Goal: Information Seeking & Learning: Learn about a topic

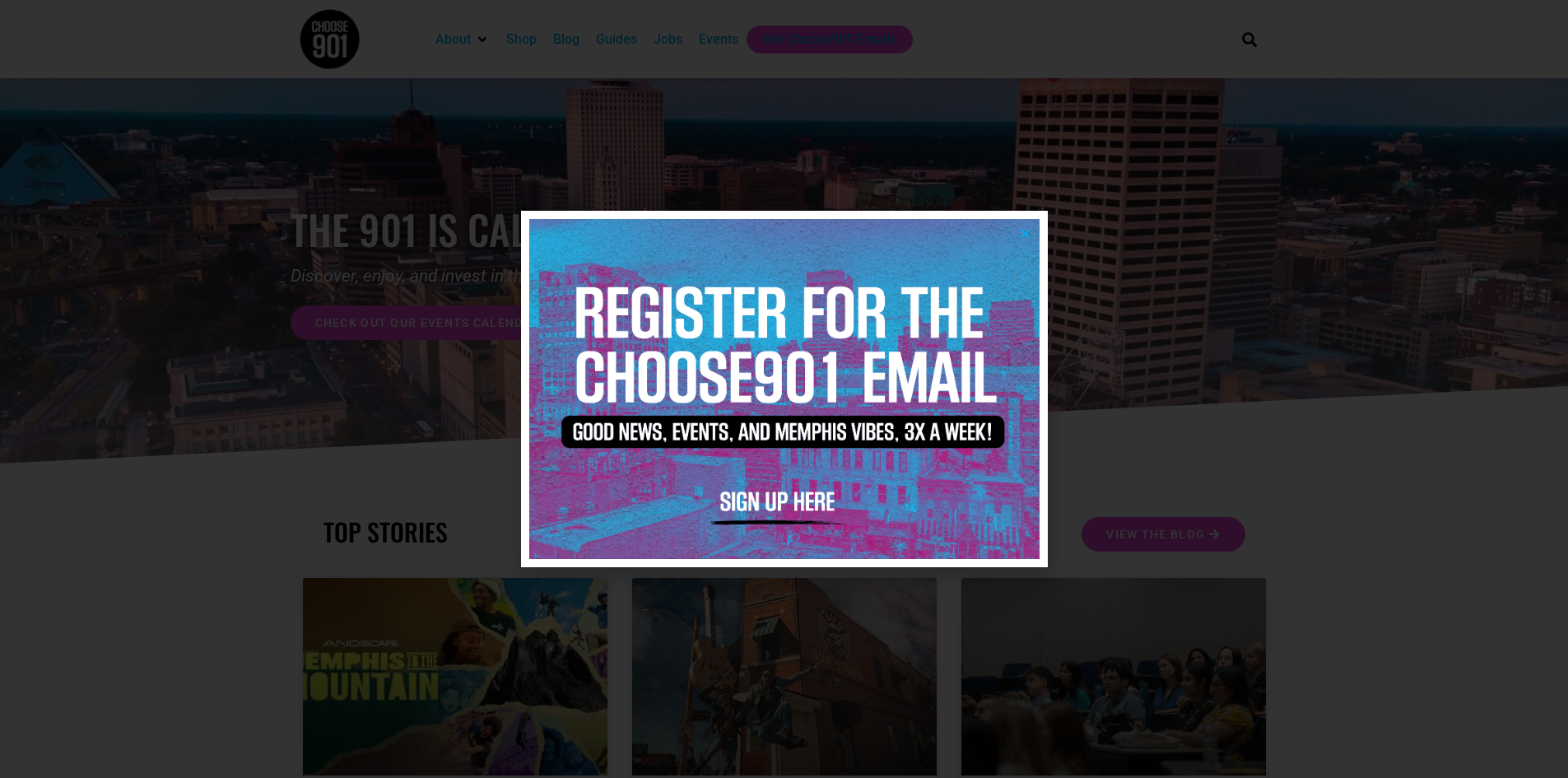
click at [1186, 87] on div at bounding box center [784, 389] width 1568 height 778
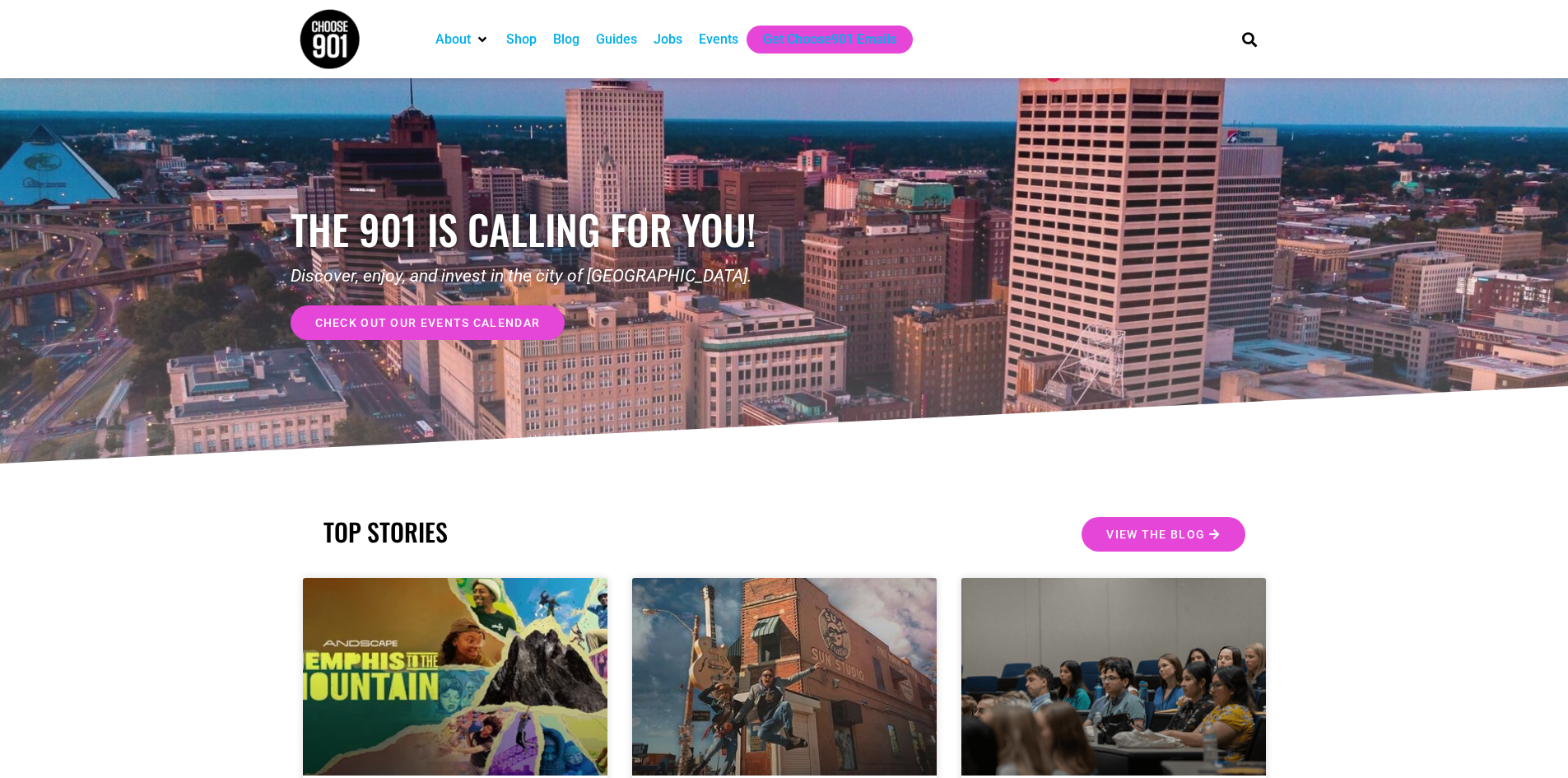
click at [666, 41] on div "Jobs" at bounding box center [668, 39] width 29 height 19
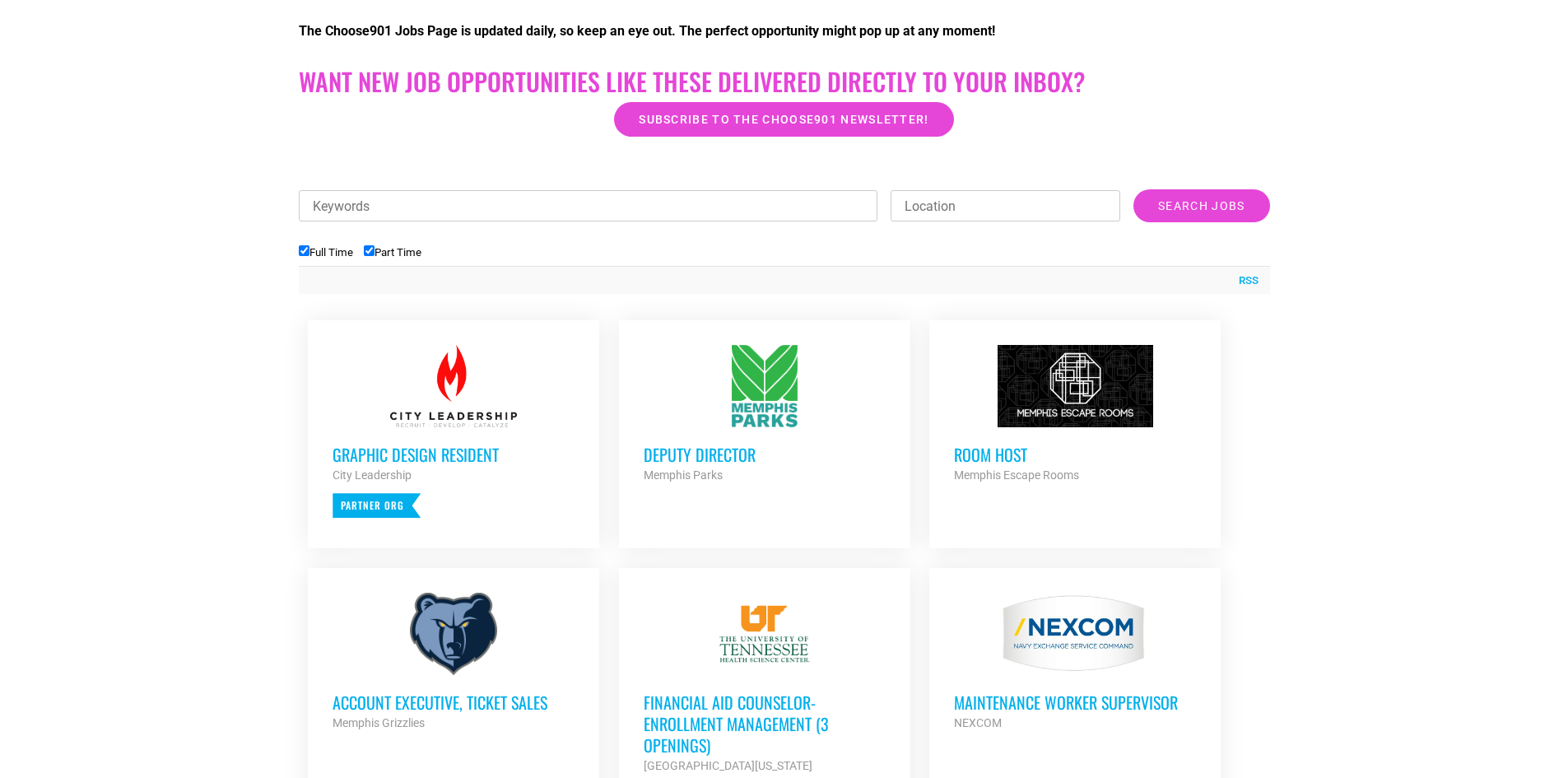
scroll to position [433, 0]
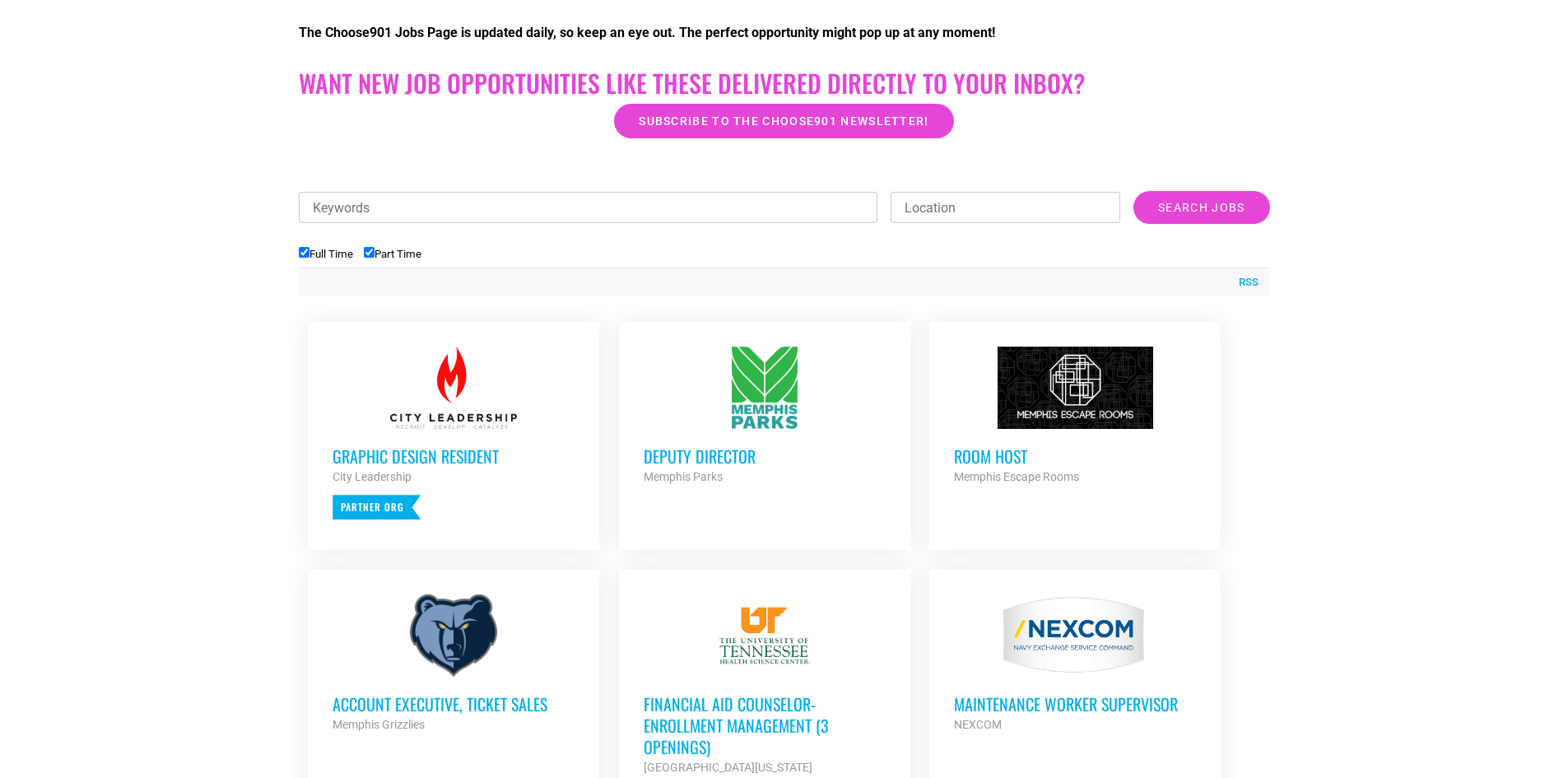
click at [430, 408] on div at bounding box center [454, 388] width 242 height 82
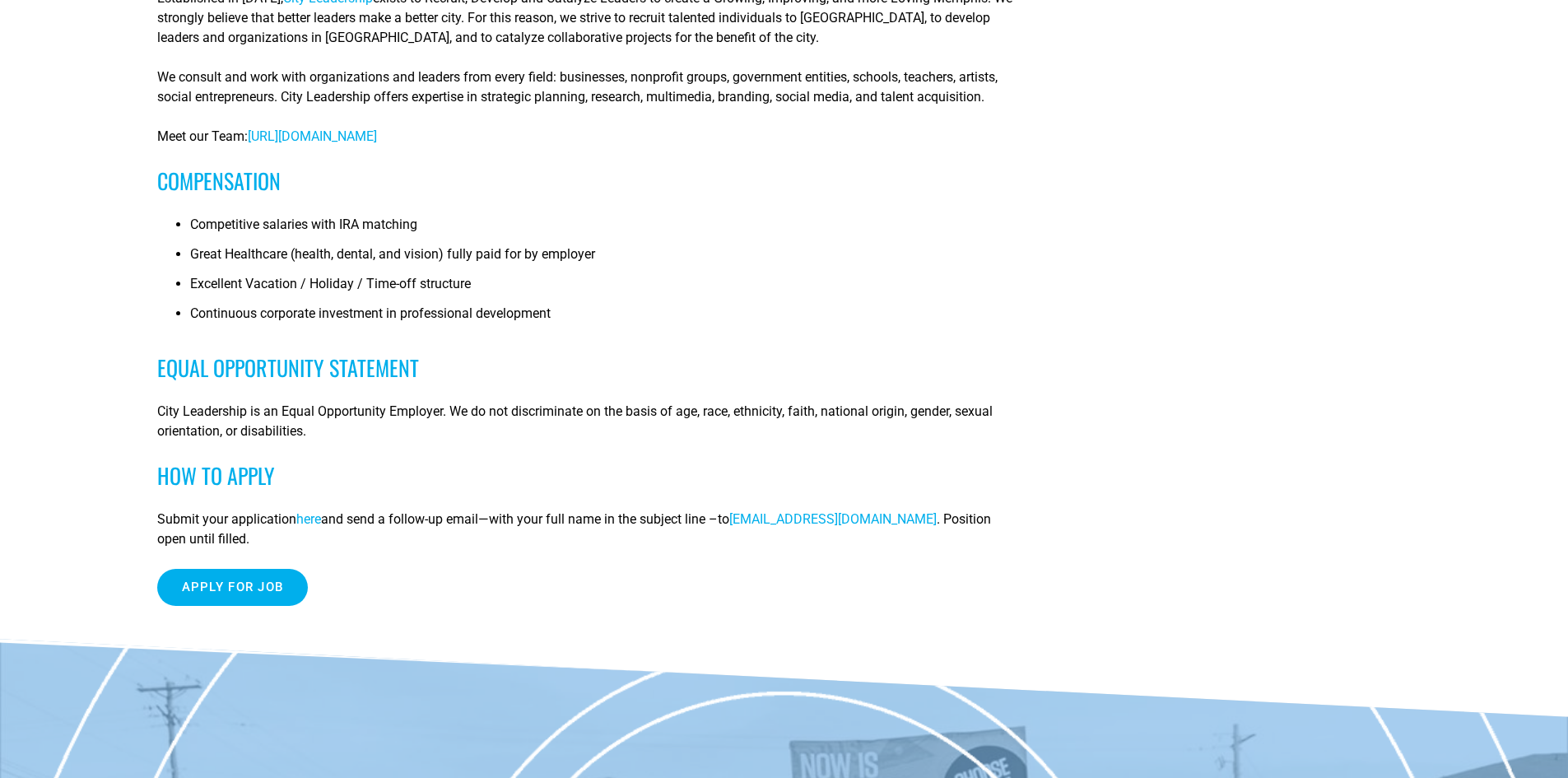
scroll to position [974, 0]
click at [314, 524] on span "here" at bounding box center [308, 518] width 25 height 15
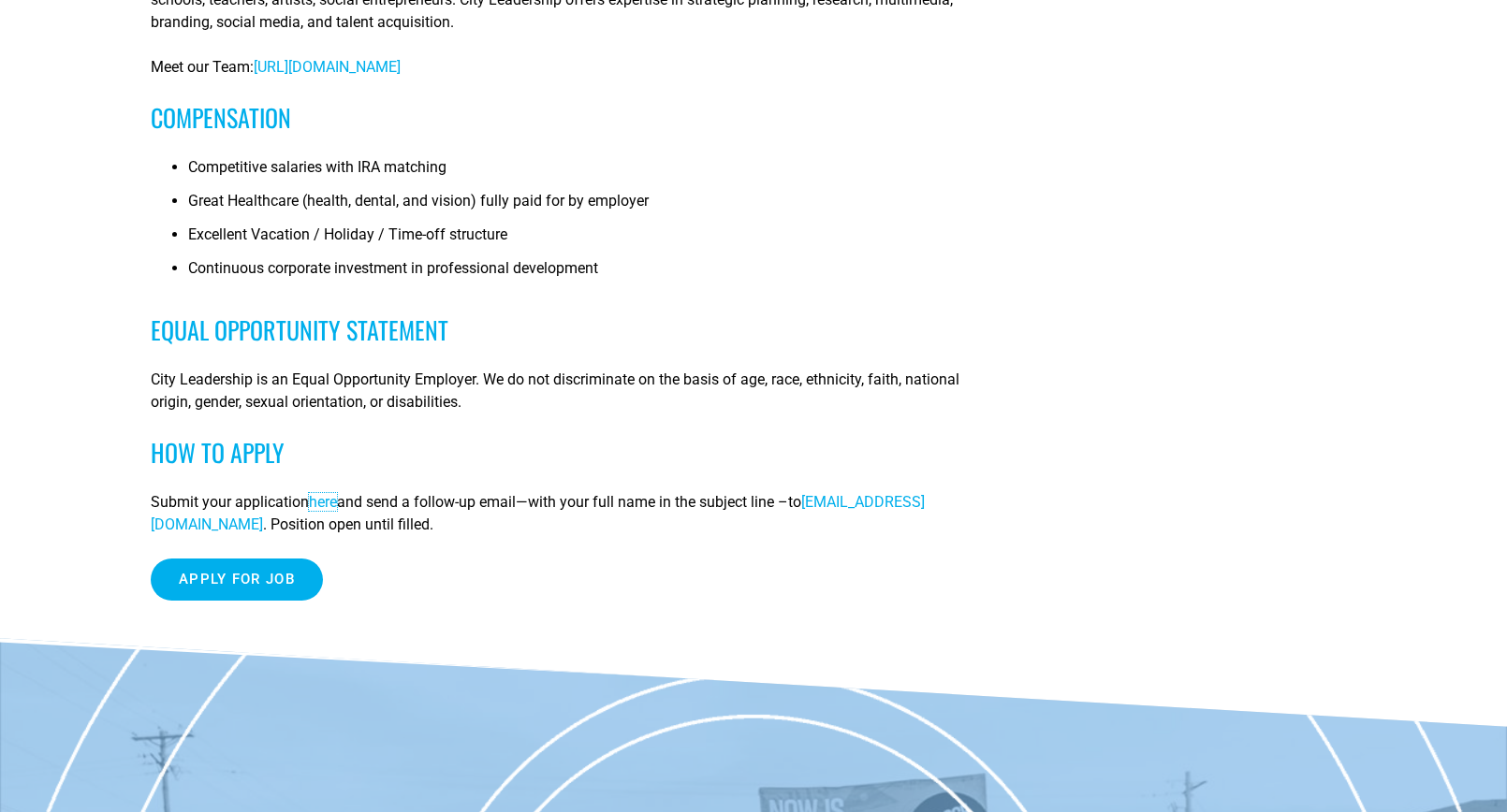
scroll to position [1396, 0]
drag, startPoint x: 148, startPoint y: 524, endPoint x: 352, endPoint y: 523, distance: 204.0
click at [360, 562] on div "Apply for job To apply for this job please visit [DOMAIN_NAME] ." at bounding box center [561, 579] width 821 height 42
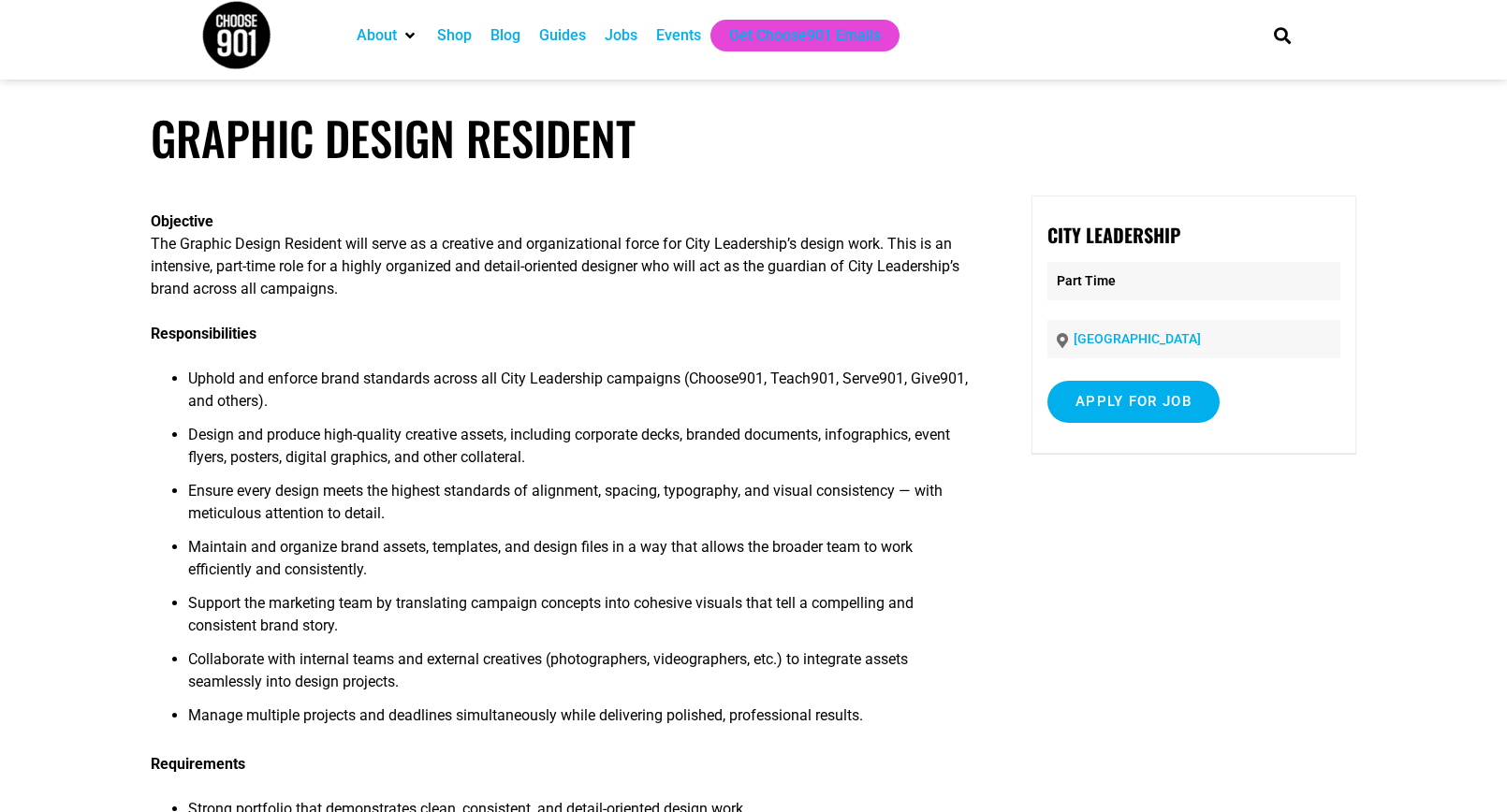
scroll to position [5, 0]
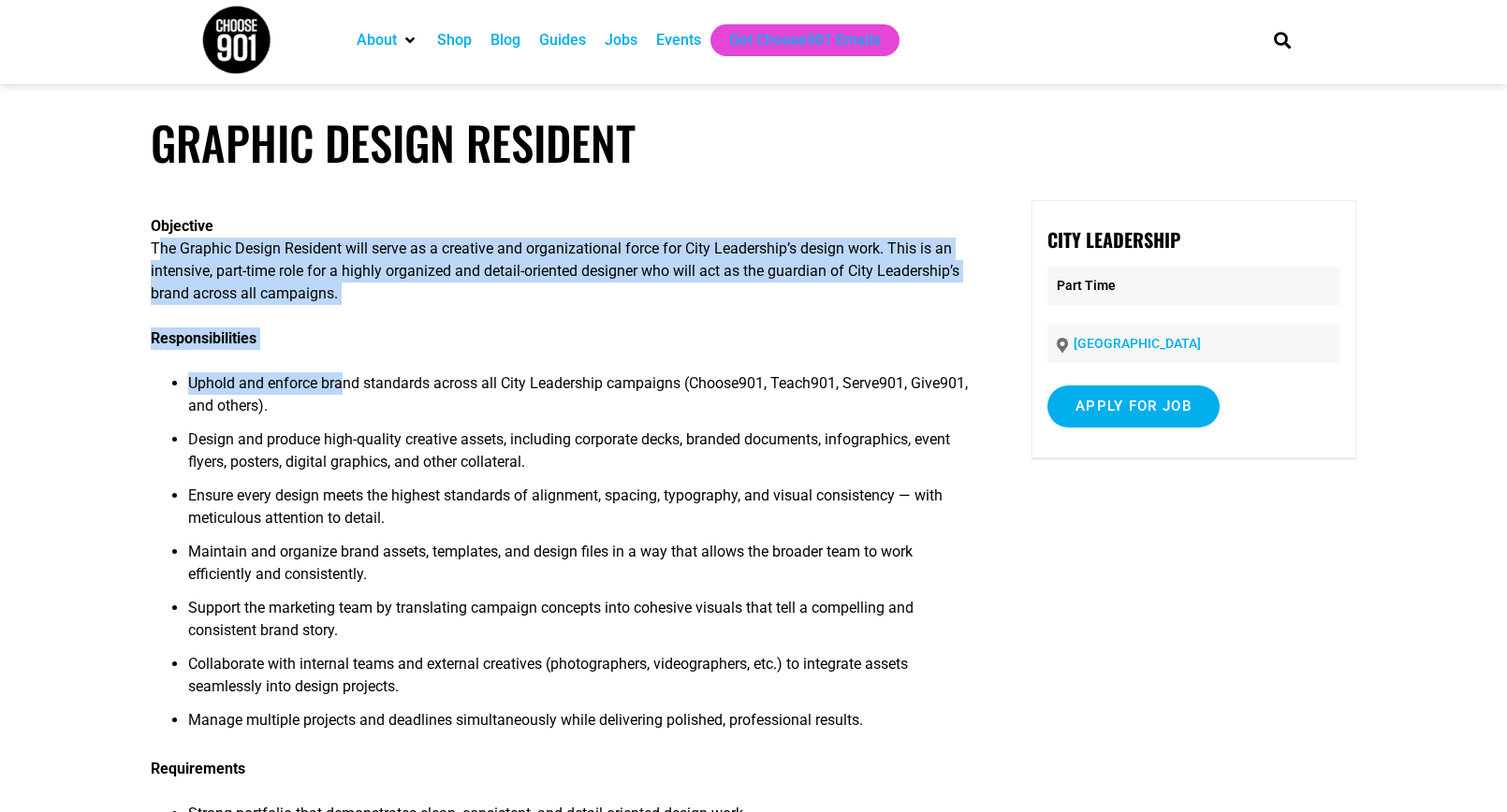
drag, startPoint x: 161, startPoint y: 255, endPoint x: 349, endPoint y: 354, distance: 212.5
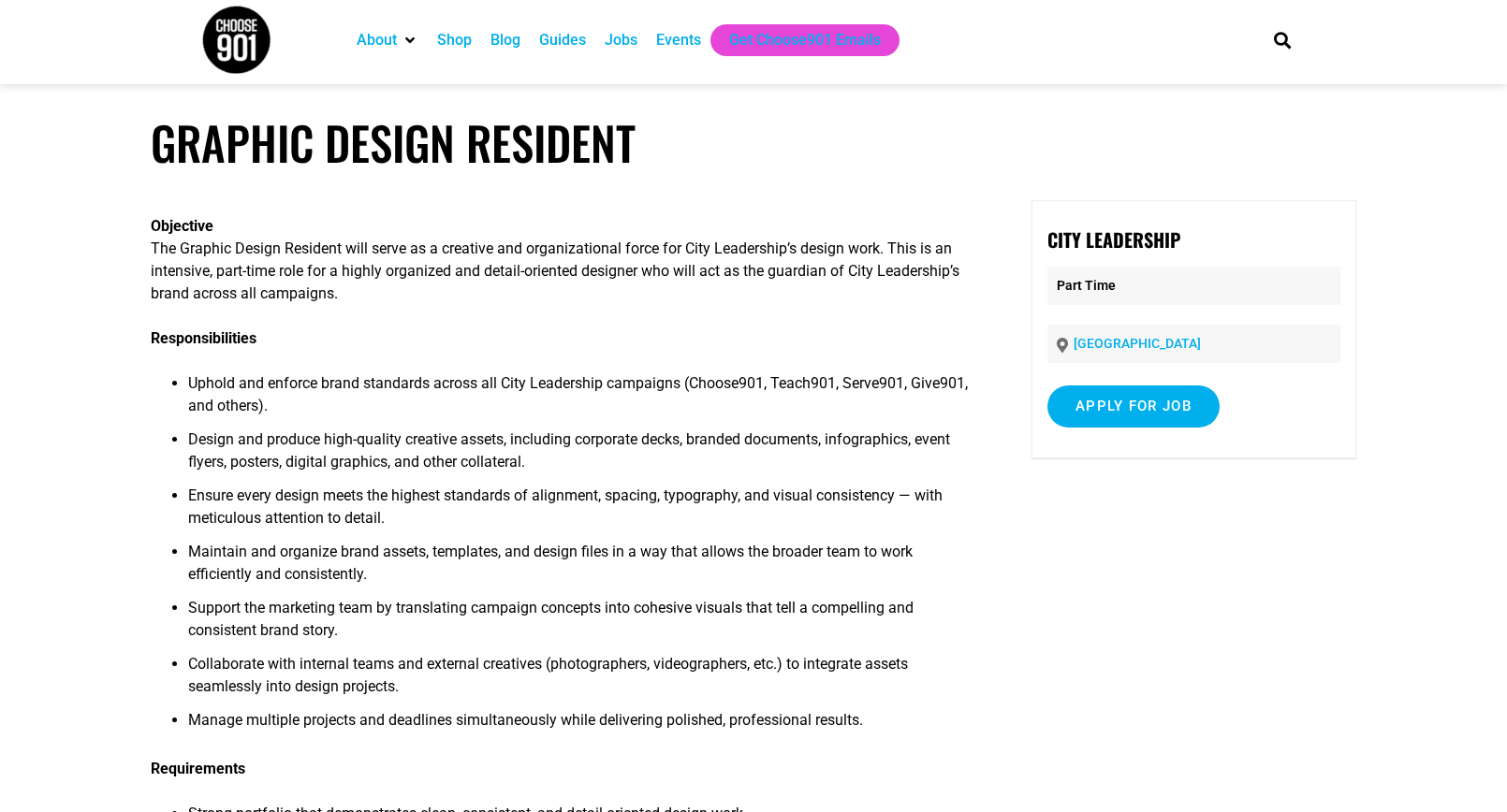
click at [154, 247] on span "The Graphic Design Resident will serve as a creative and organizational force f…" at bounding box center [555, 270] width 808 height 63
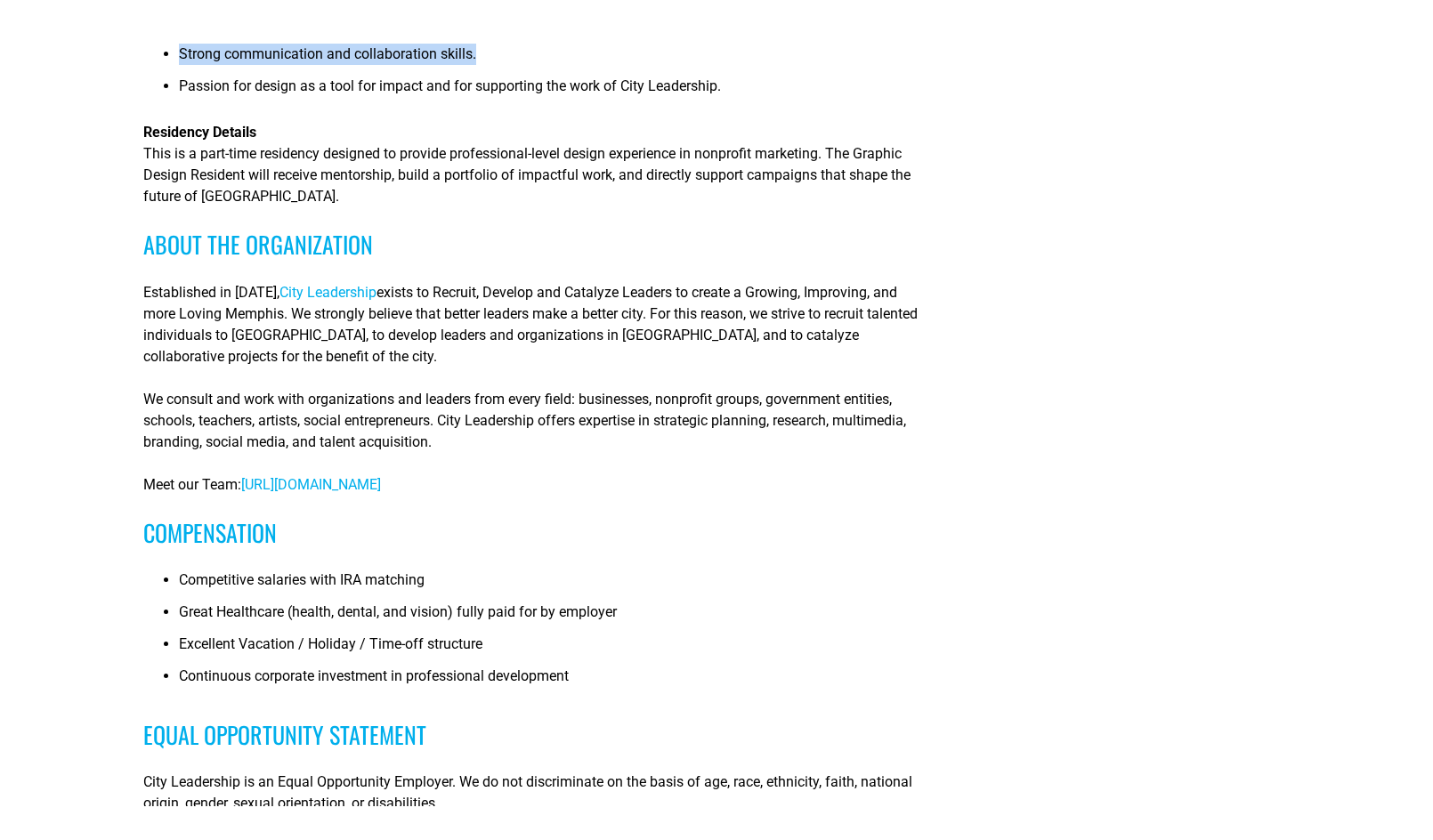
scroll to position [773, 0]
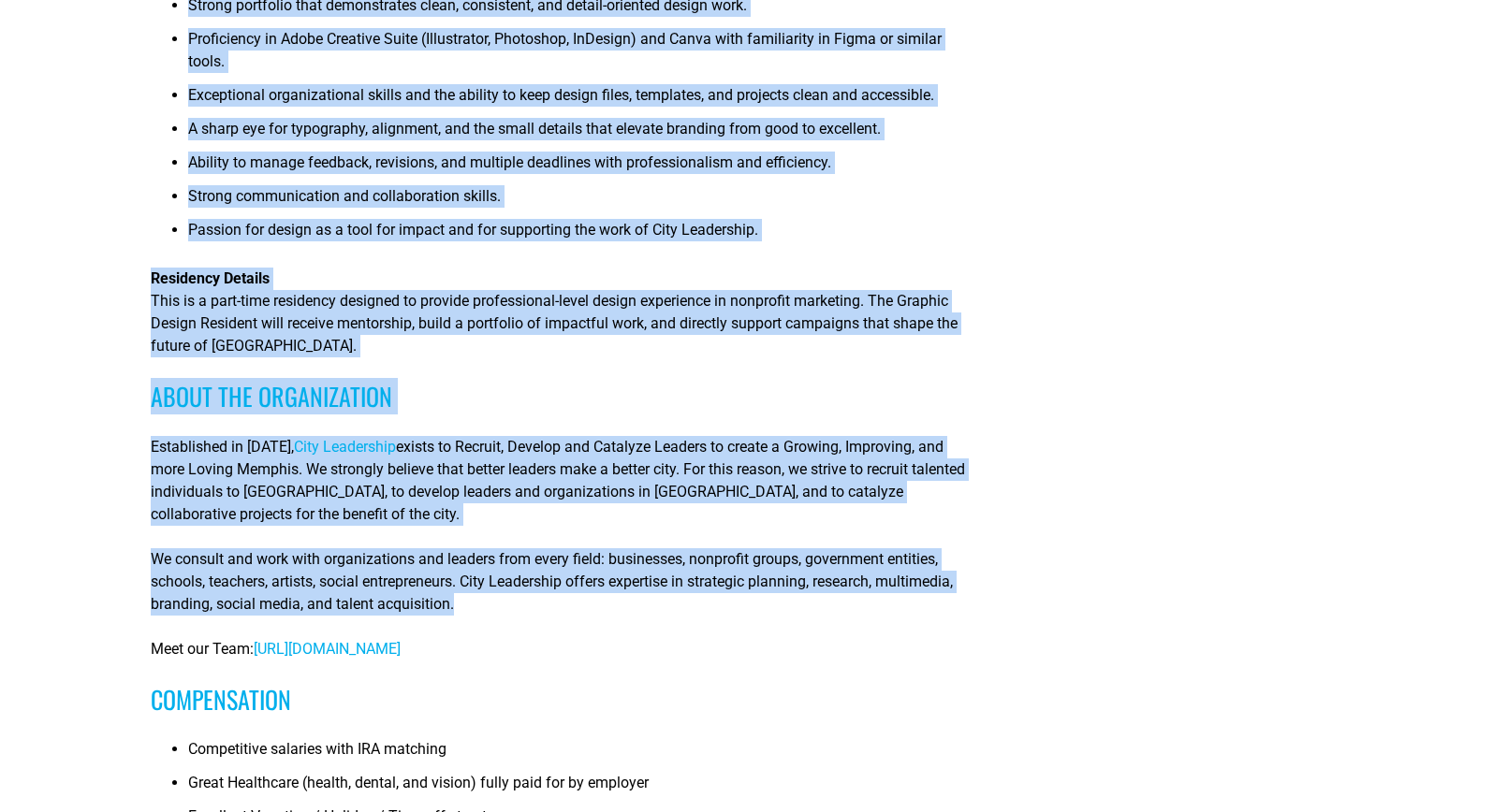
drag, startPoint x: 154, startPoint y: 247, endPoint x: 570, endPoint y: 596, distance: 543.0
click at [570, 596] on div "Objective The Graphic Design Resident will serve as a creative and organization…" at bounding box center [561, 294] width 821 height 1806
copy div "Lor Ipsumdo Sitame Consecte adip elits do e temporin utl etdoloremagnaa enima m…"
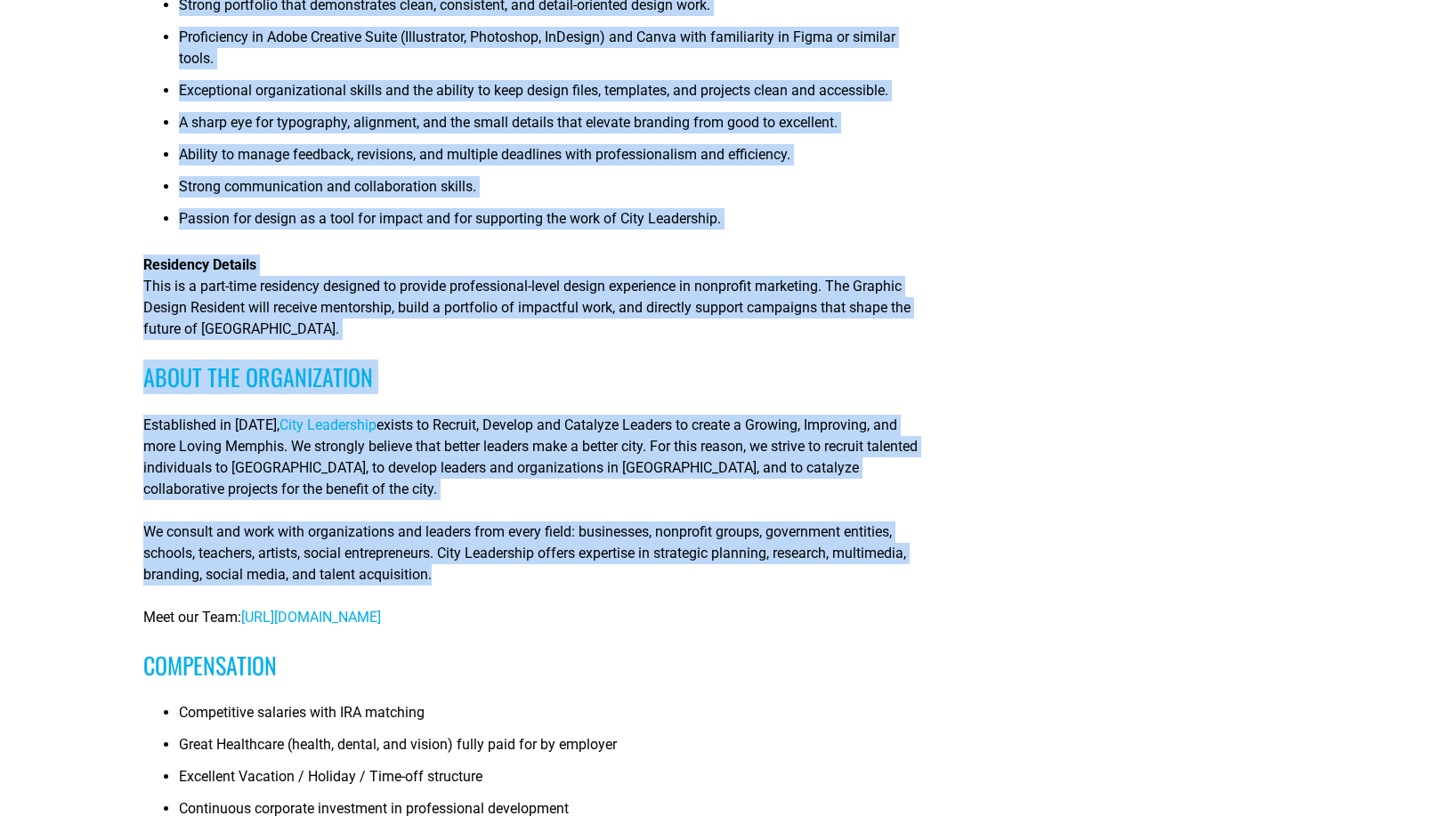
scroll to position [0, 0]
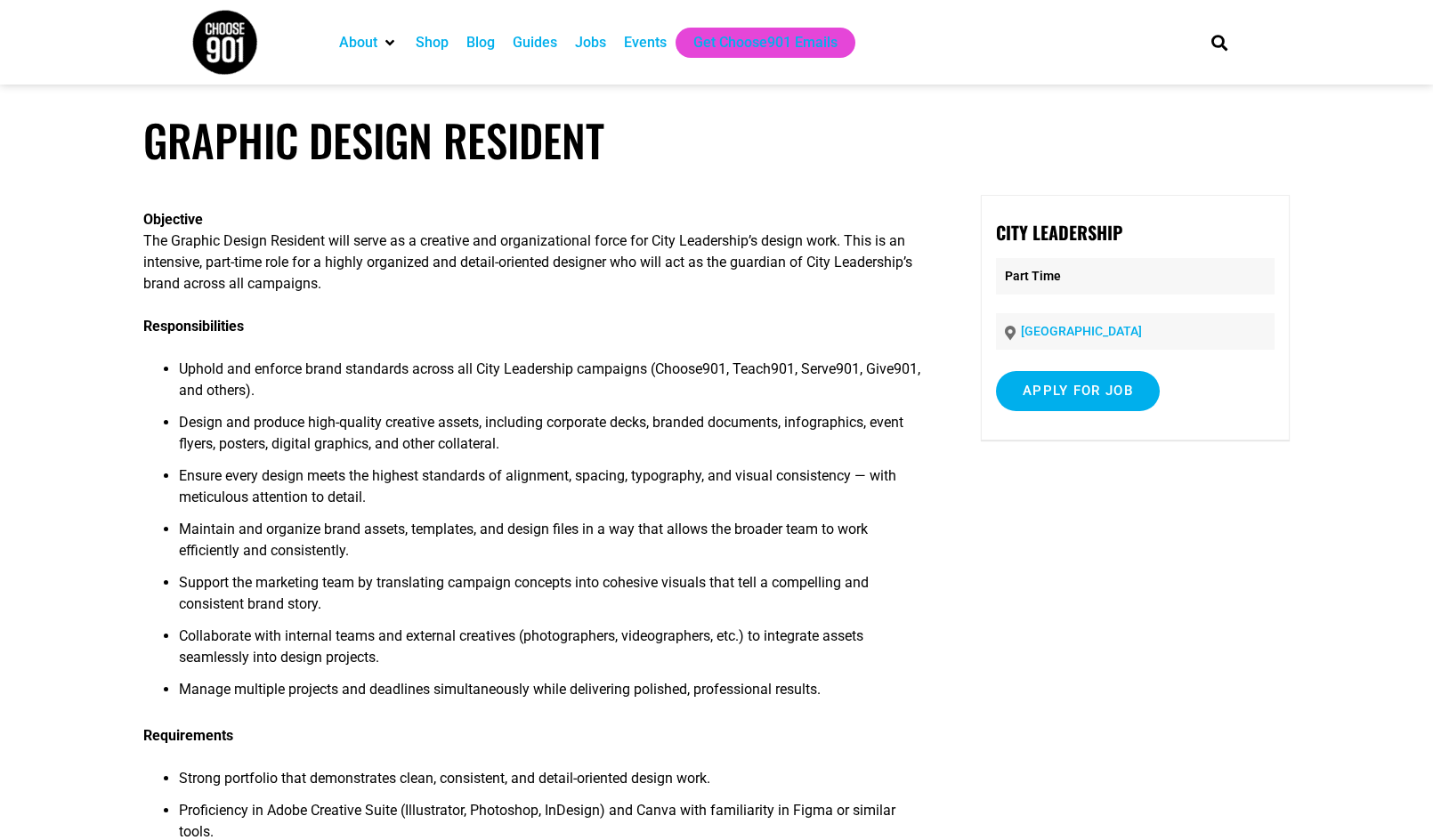
click at [585, 32] on div "Jobs" at bounding box center [590, 42] width 31 height 21
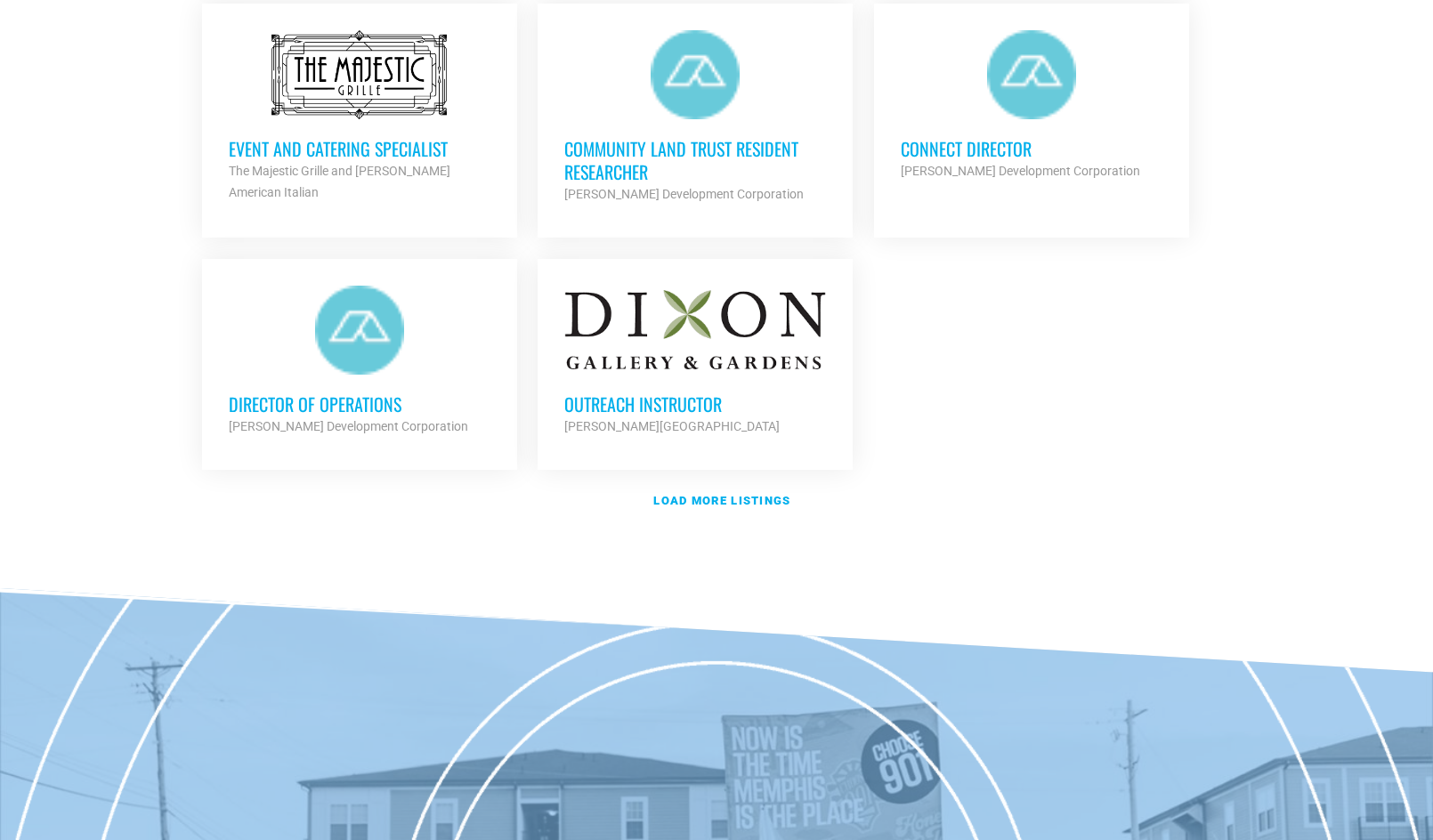
scroll to position [2117, 0]
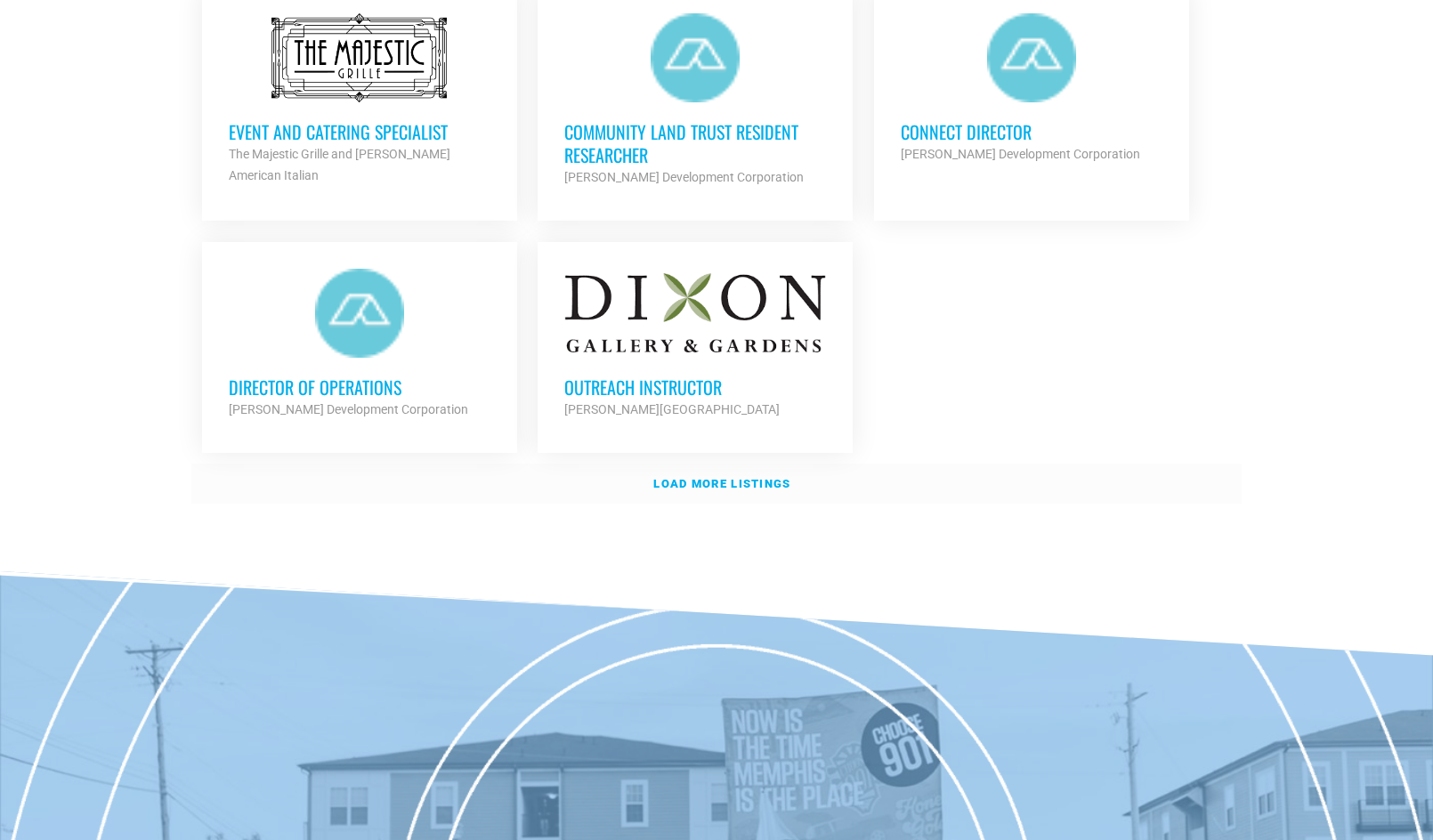
click at [724, 477] on strong "Load more listings" at bounding box center [722, 483] width 137 height 14
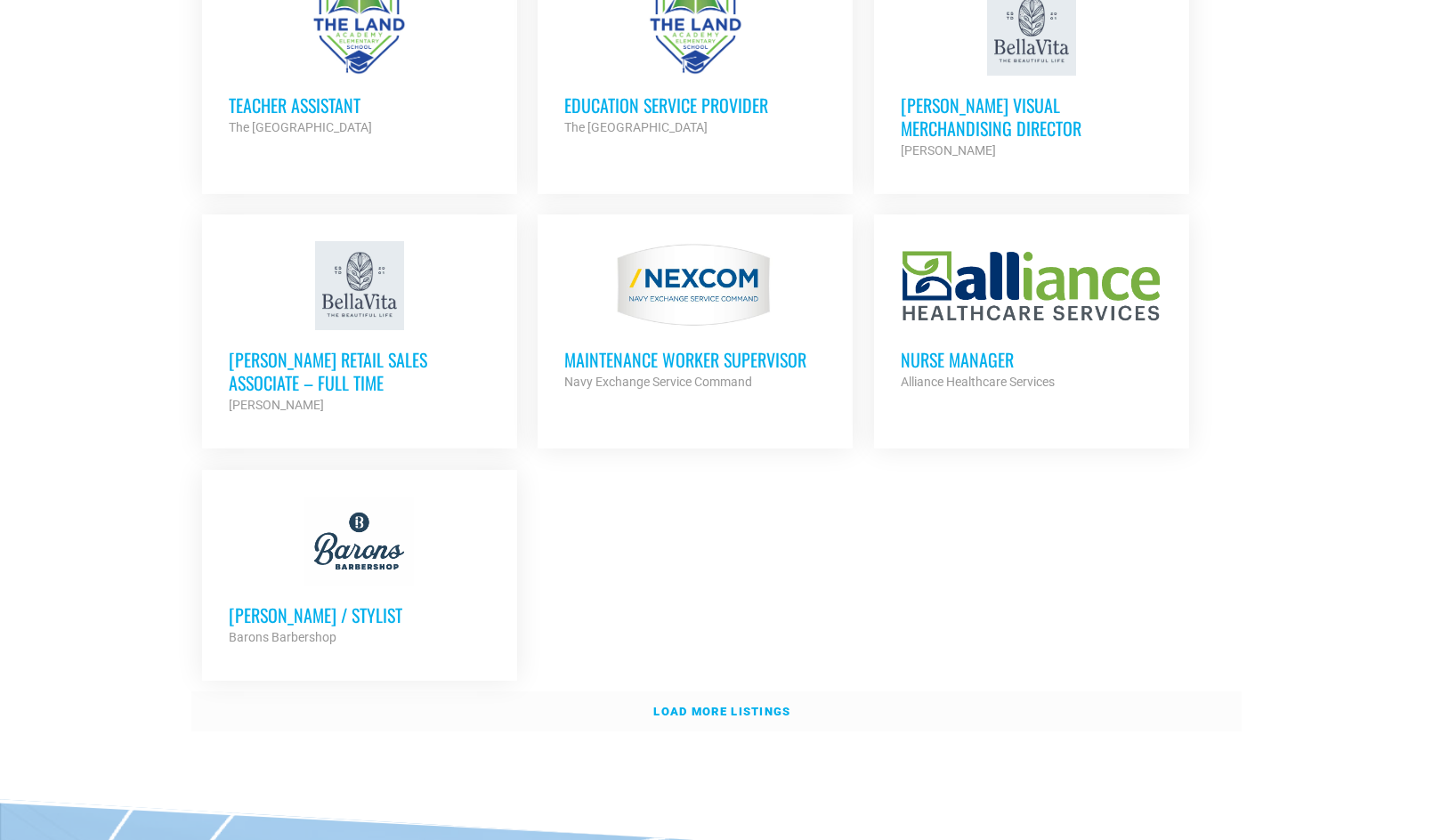
scroll to position [3701, 0]
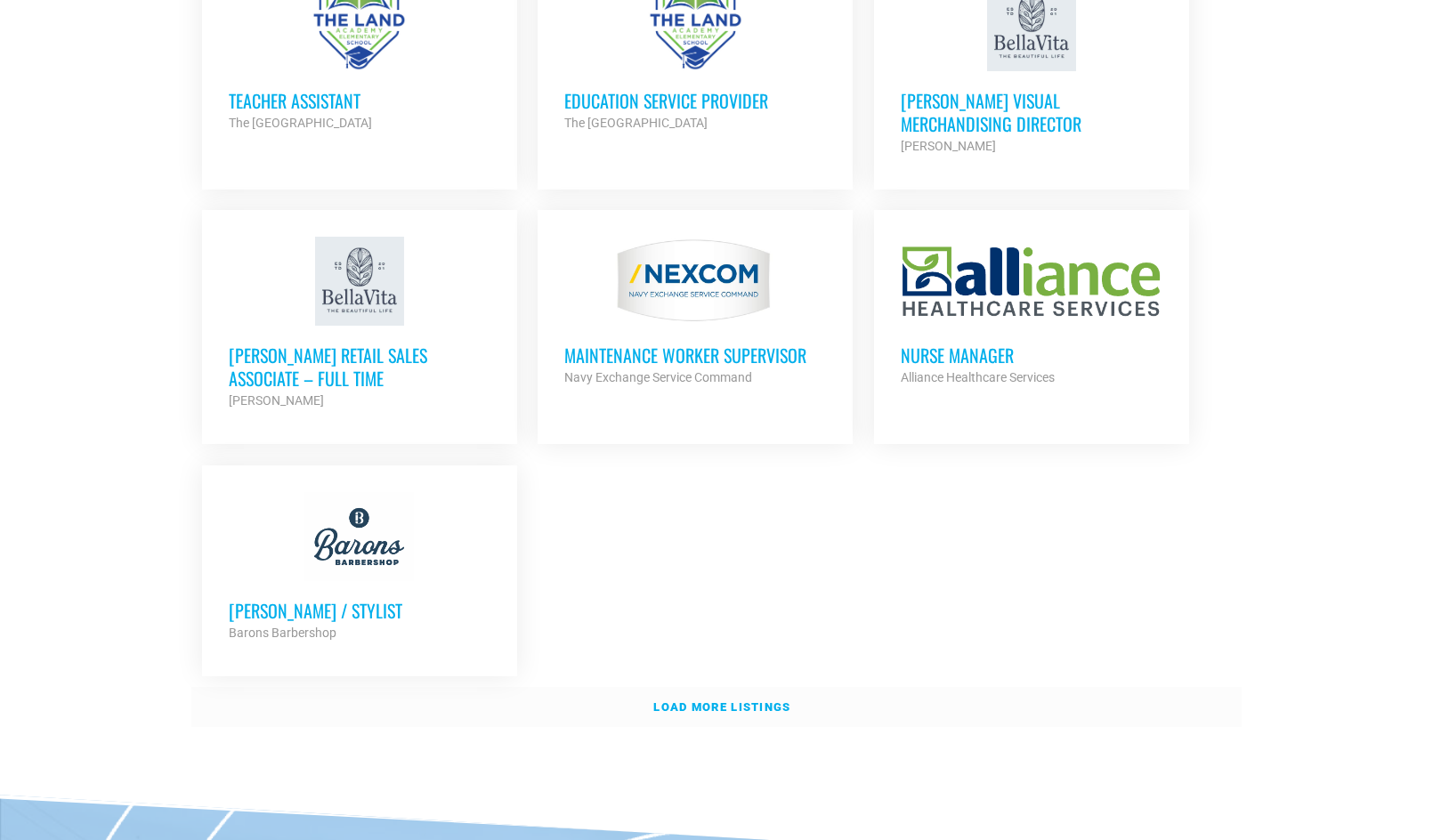
click at [716, 701] on strong "Load more listings" at bounding box center [722, 707] width 137 height 14
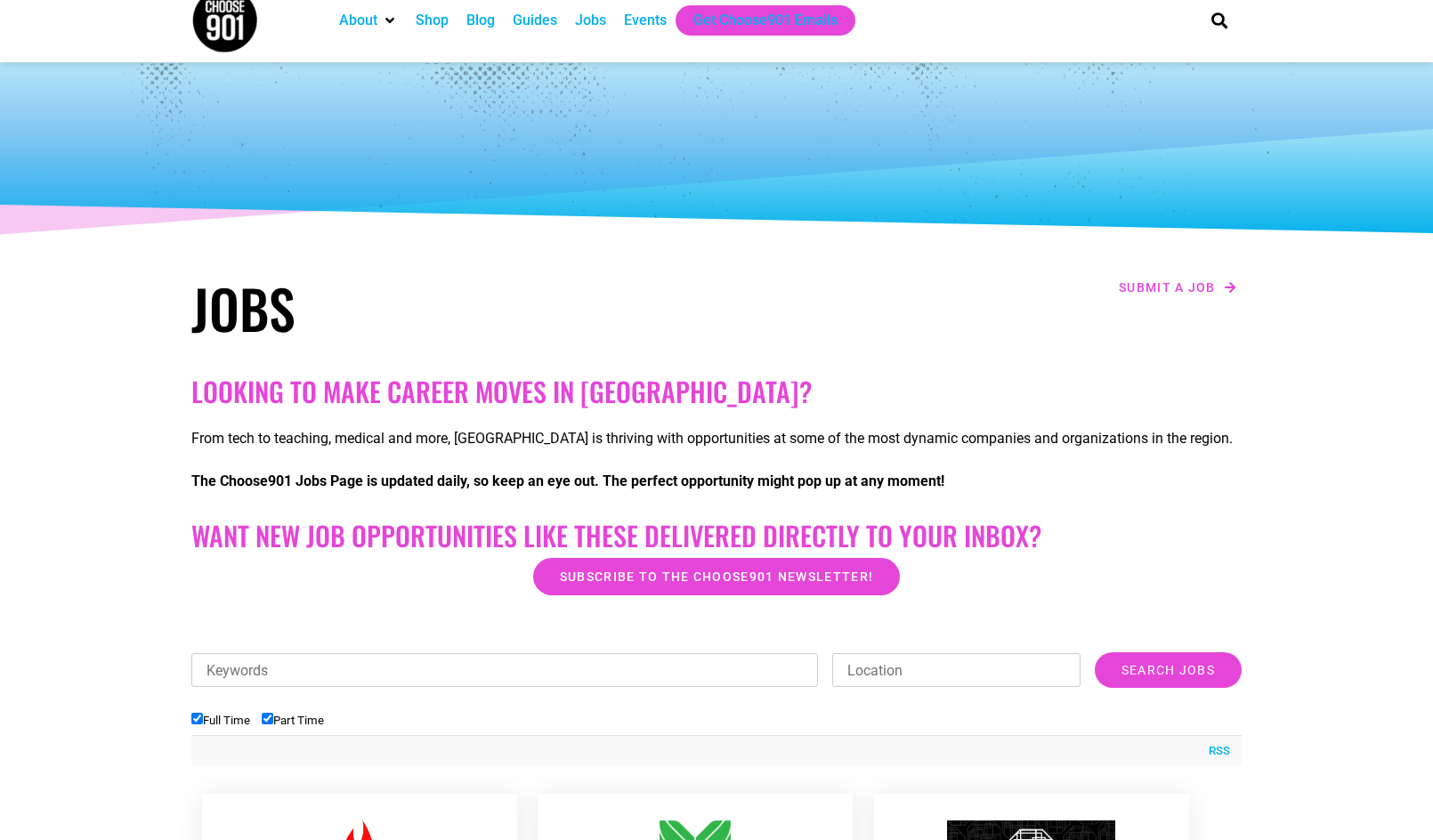
scroll to position [0, 0]
